Goal: Transaction & Acquisition: Purchase product/service

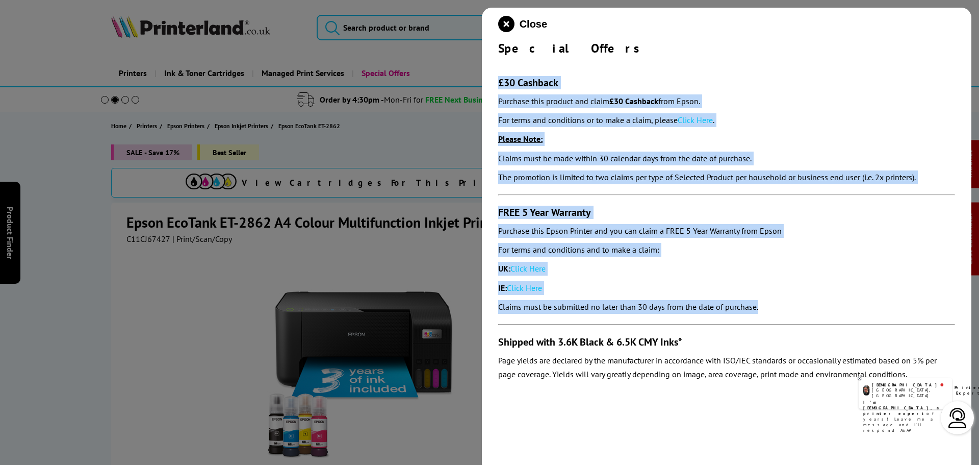
drag, startPoint x: 768, startPoint y: 309, endPoint x: 492, endPoint y: 83, distance: 356.9
click at [492, 83] on div "Close Special Offers £30 Cashback Purchase this product and claim £30 Cashback …" at bounding box center [726, 240] width 489 height 465
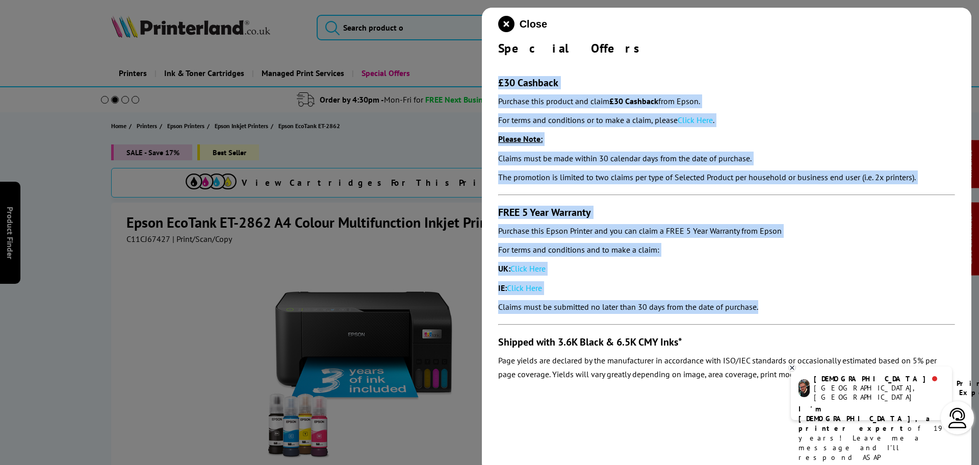
copy section "£30 Cashback Purchase this product and claim £30 Cashback from Epson. For terms…"
